Goal: Navigation & Orientation: Find specific page/section

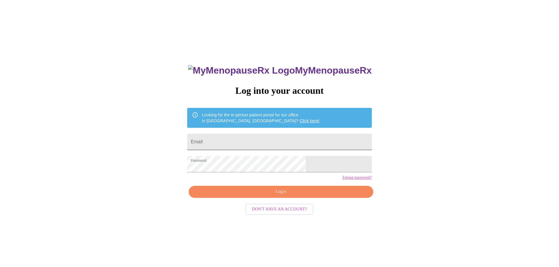
click at [283, 140] on input "Email" at bounding box center [279, 142] width 184 height 16
type input "jstmenqt@gmail.com"
click at [282, 196] on span "Login" at bounding box center [281, 192] width 171 height 7
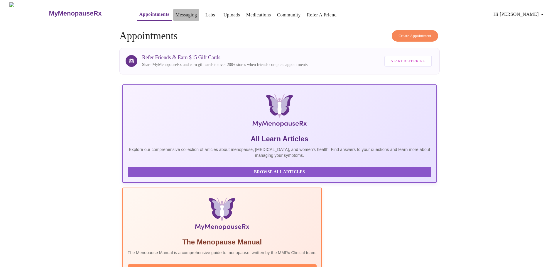
click at [176, 11] on link "Messaging" at bounding box center [186, 15] width 21 height 8
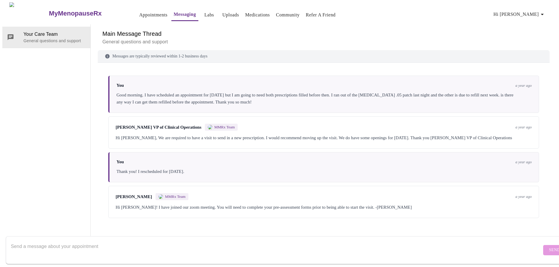
click at [204, 12] on link "Labs" at bounding box center [209, 15] width 10 height 8
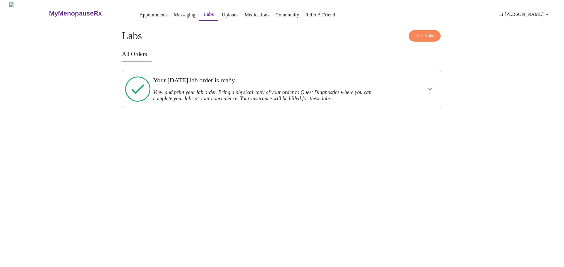
click at [222, 12] on link "Uploads" at bounding box center [230, 15] width 17 height 8
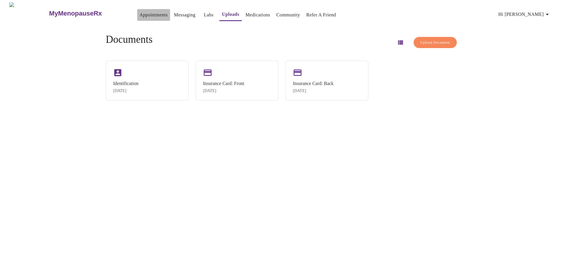
click at [140, 11] on link "Appointments" at bounding box center [153, 15] width 28 height 8
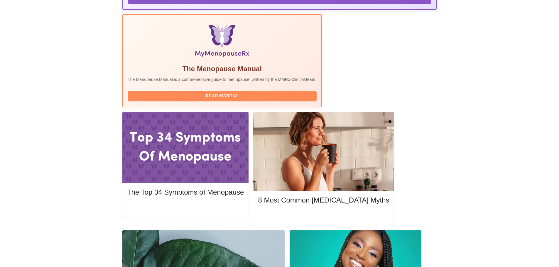
scroll to position [176, 0]
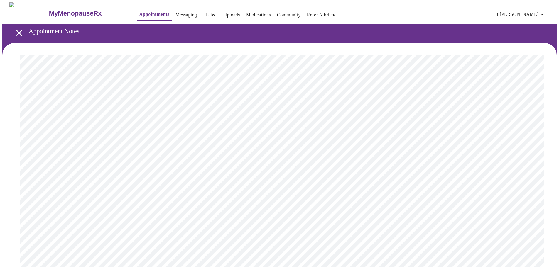
click at [176, 13] on link "Messaging" at bounding box center [186, 15] width 21 height 8
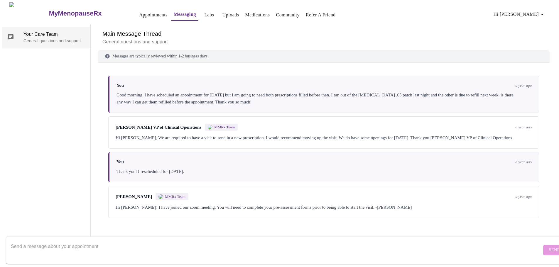
click at [49, 35] on span "Your Care Team" at bounding box center [54, 34] width 62 height 7
click at [204, 12] on link "Labs" at bounding box center [209, 15] width 10 height 8
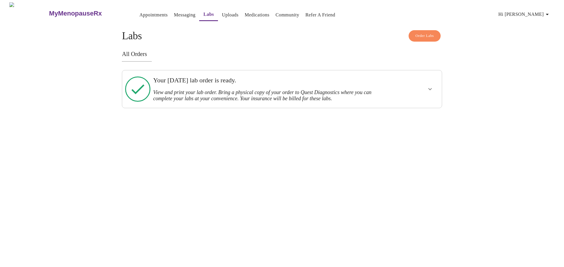
click at [194, 85] on div "Your Wednesday, August 6th lab order is ready. View and print your lab order. B…" at bounding box center [266, 89] width 227 height 25
click at [428, 89] on icon "show more" at bounding box center [429, 89] width 7 height 7
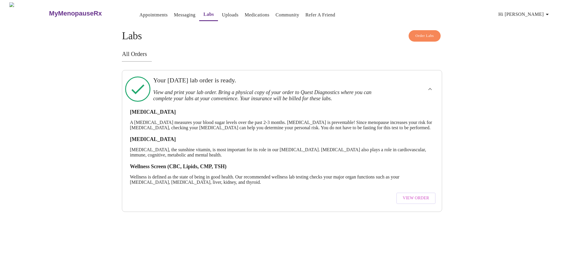
click at [222, 15] on link "Uploads" at bounding box center [230, 15] width 17 height 8
